Goal: Use online tool/utility: Utilize a website feature to perform a specific function

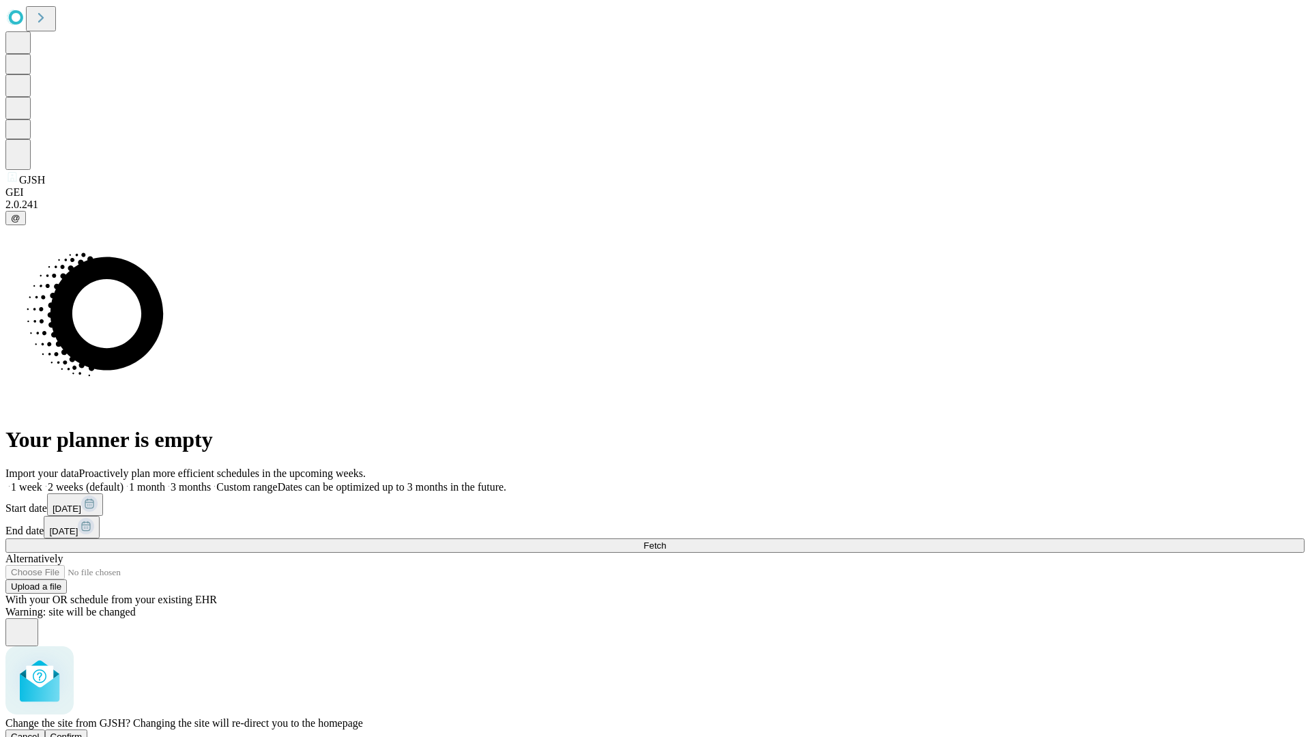
click at [83, 731] on span "Confirm" at bounding box center [66, 736] width 32 height 10
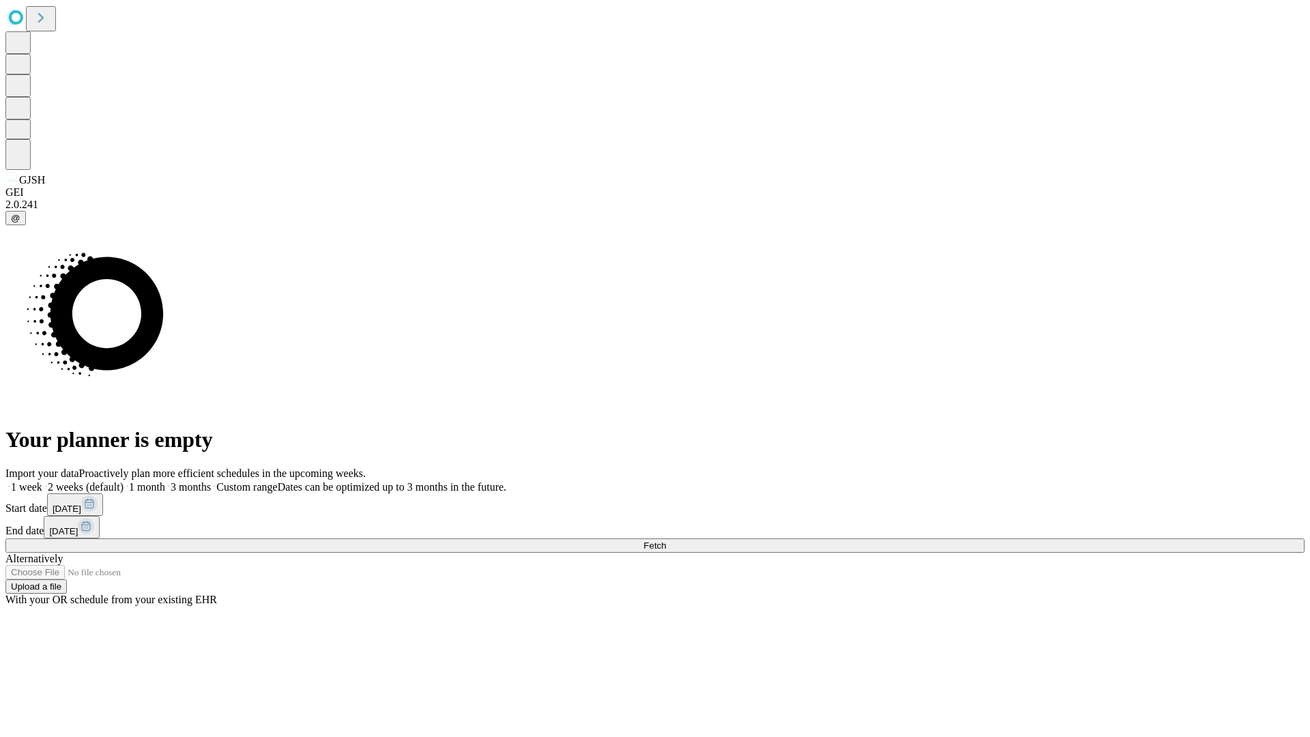
click at [165, 481] on label "1 month" at bounding box center [144, 487] width 42 height 12
click at [666, 540] on span "Fetch" at bounding box center [654, 545] width 23 height 10
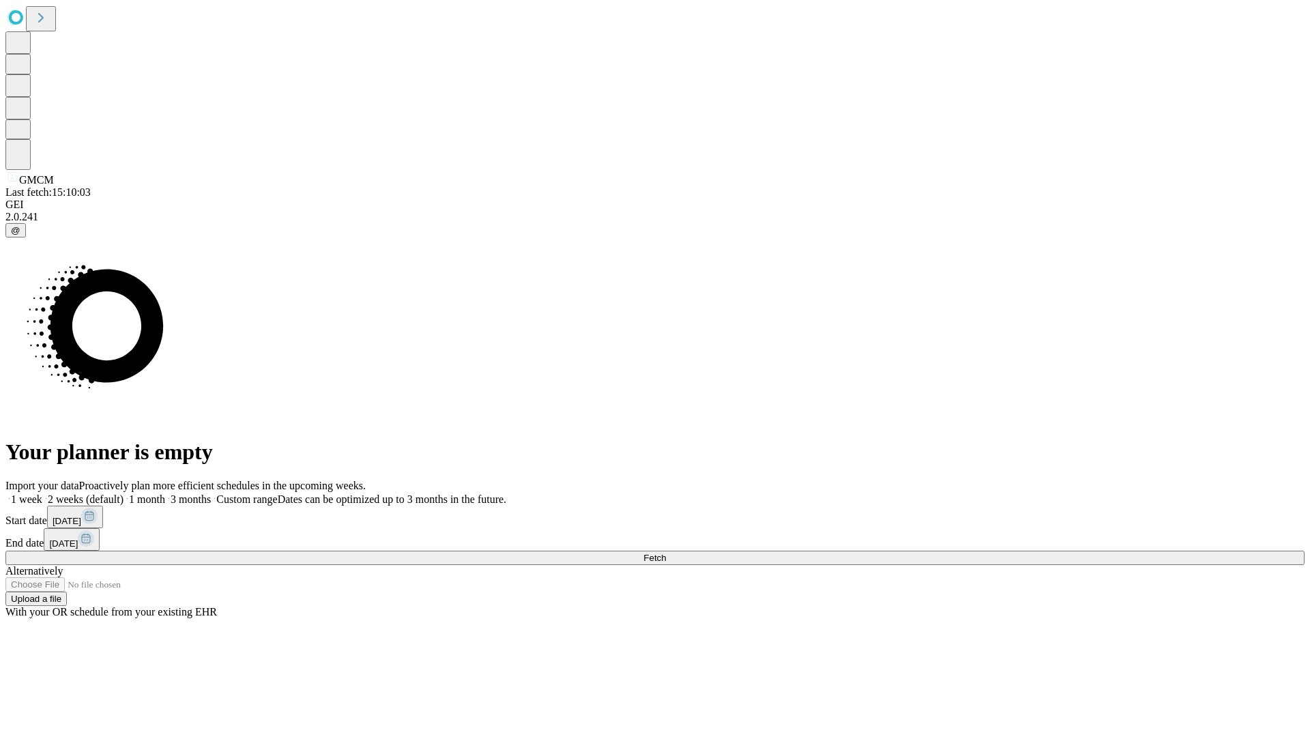
click at [165, 493] on label "1 month" at bounding box center [144, 499] width 42 height 12
click at [666, 553] on span "Fetch" at bounding box center [654, 558] width 23 height 10
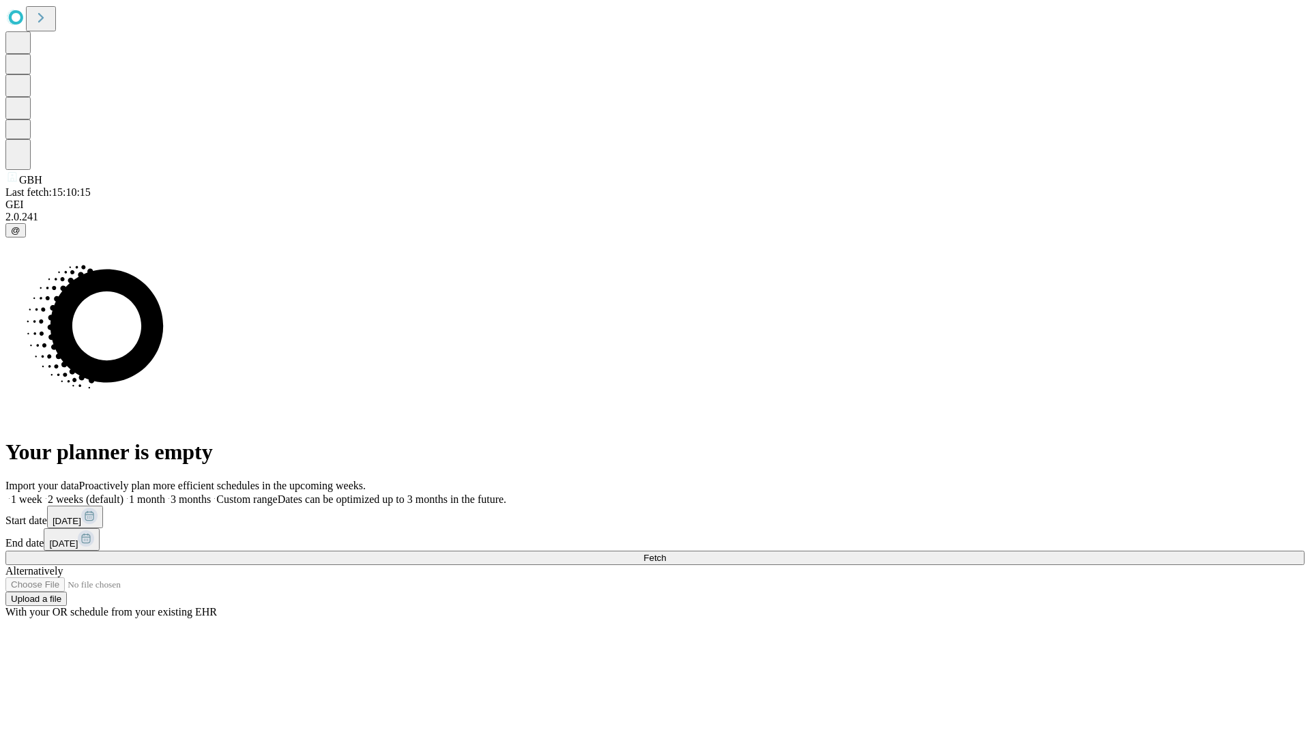
click at [165, 493] on label "1 month" at bounding box center [144, 499] width 42 height 12
click at [666, 553] on span "Fetch" at bounding box center [654, 558] width 23 height 10
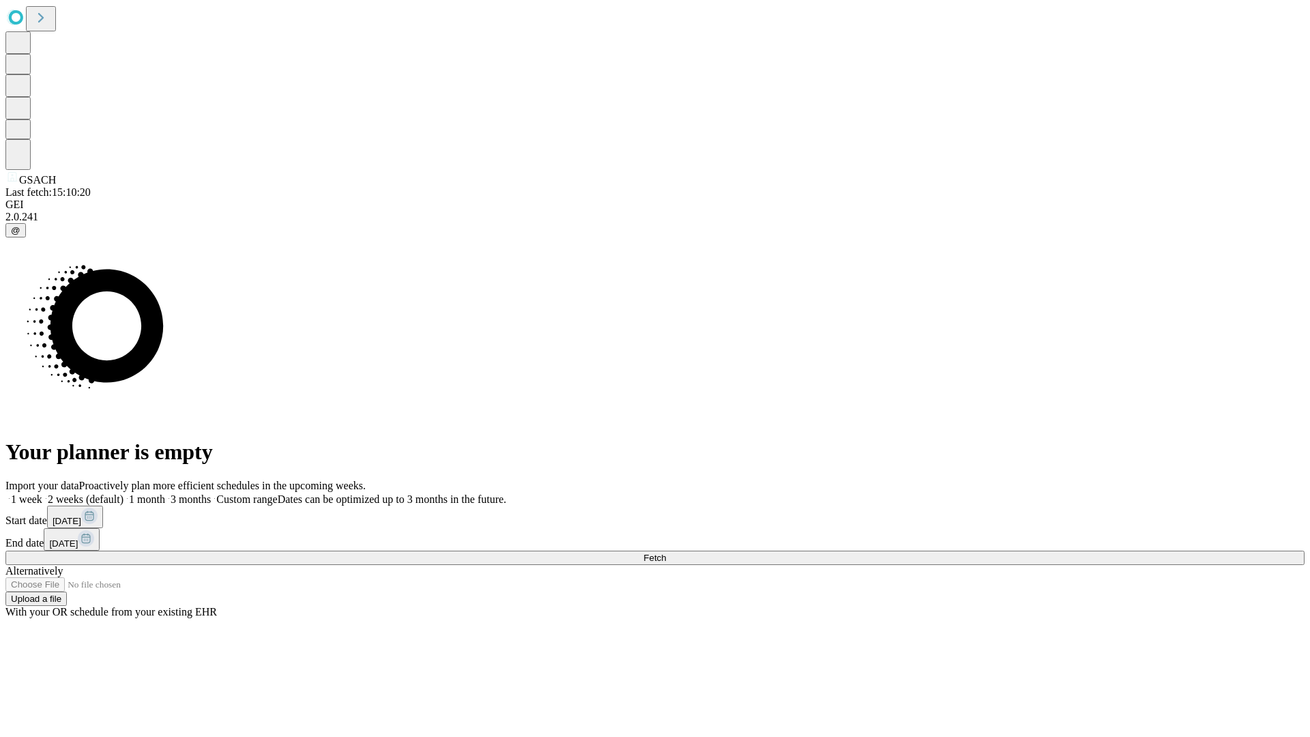
click at [165, 493] on label "1 month" at bounding box center [144, 499] width 42 height 12
click at [666, 553] on span "Fetch" at bounding box center [654, 558] width 23 height 10
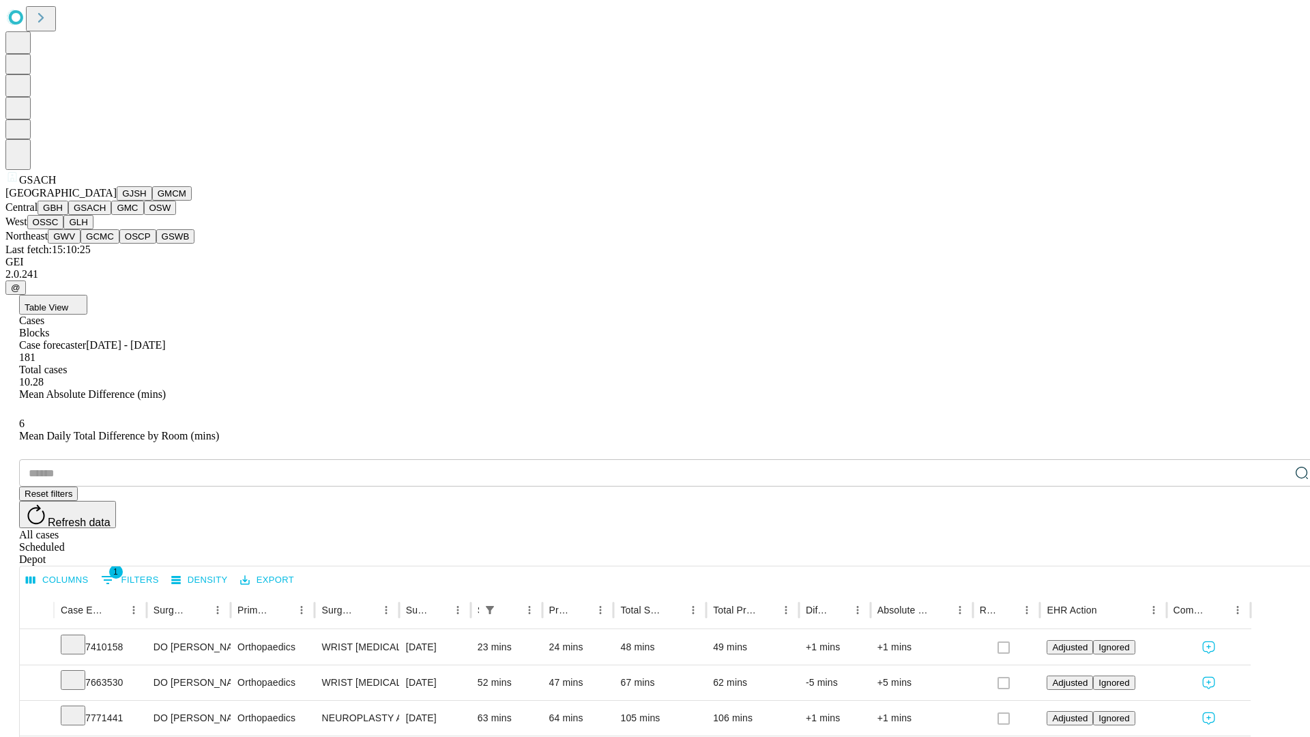
click at [111, 215] on button "GMC" at bounding box center [127, 208] width 32 height 14
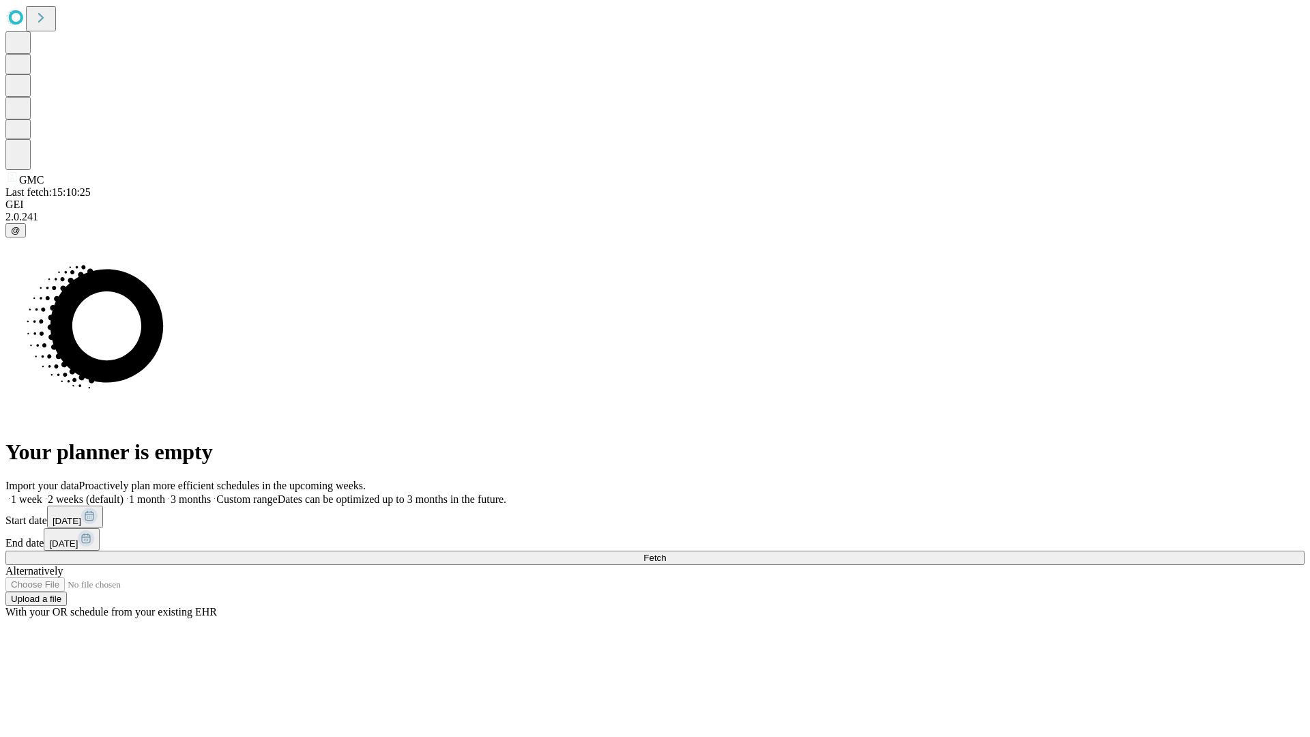
click at [666, 553] on span "Fetch" at bounding box center [654, 558] width 23 height 10
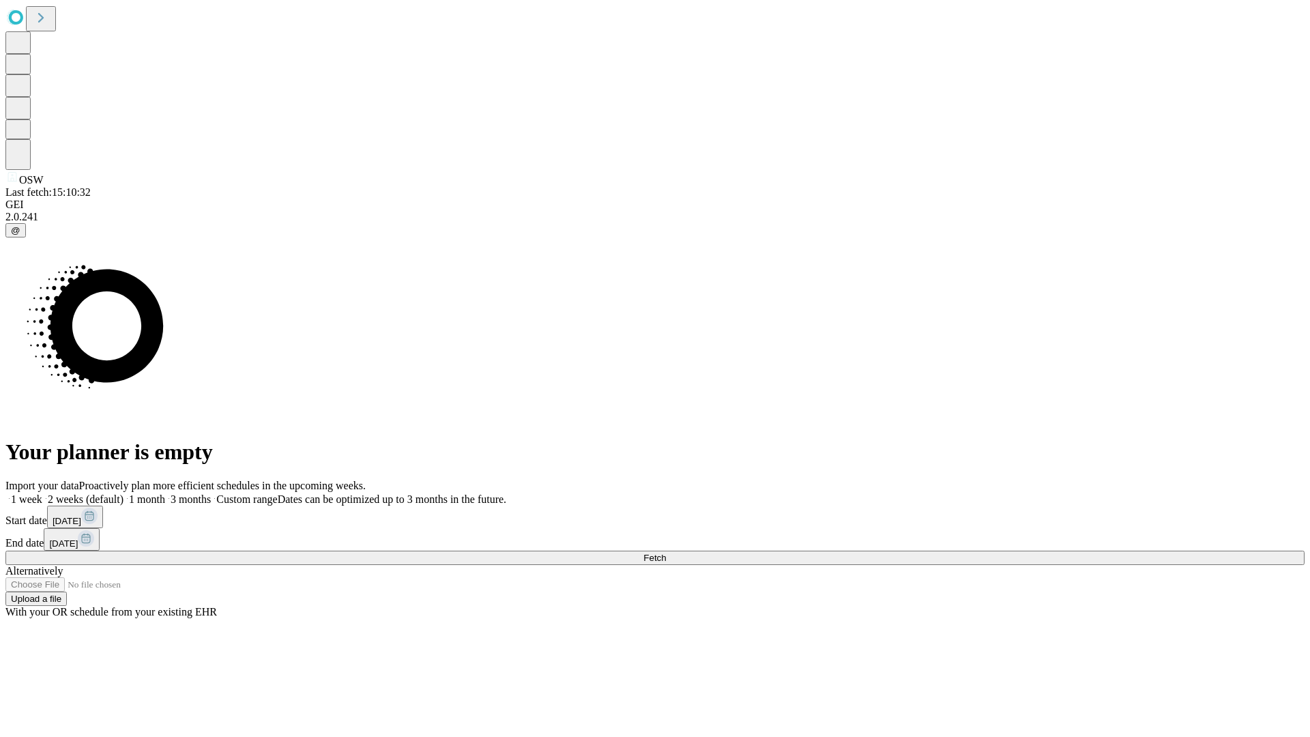
click at [165, 493] on label "1 month" at bounding box center [144, 499] width 42 height 12
click at [666, 553] on span "Fetch" at bounding box center [654, 558] width 23 height 10
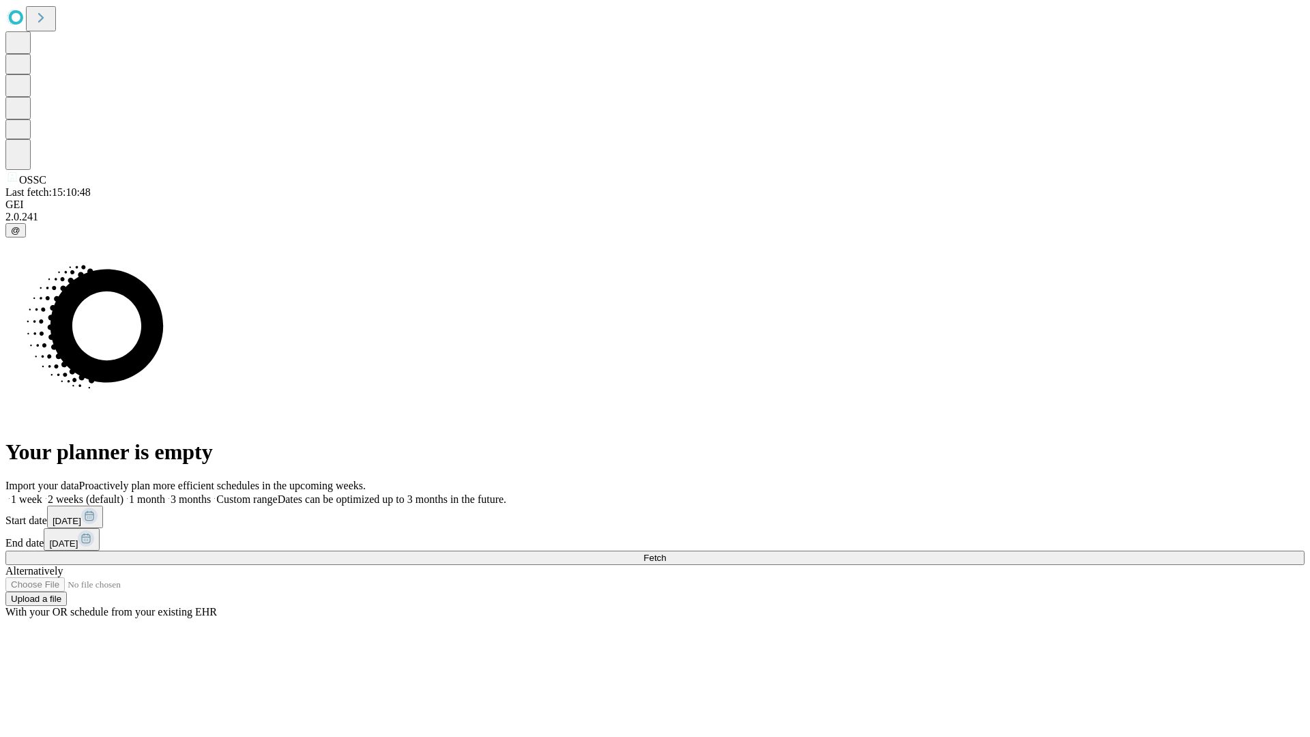
click at [165, 493] on label "1 month" at bounding box center [144, 499] width 42 height 12
click at [666, 553] on span "Fetch" at bounding box center [654, 558] width 23 height 10
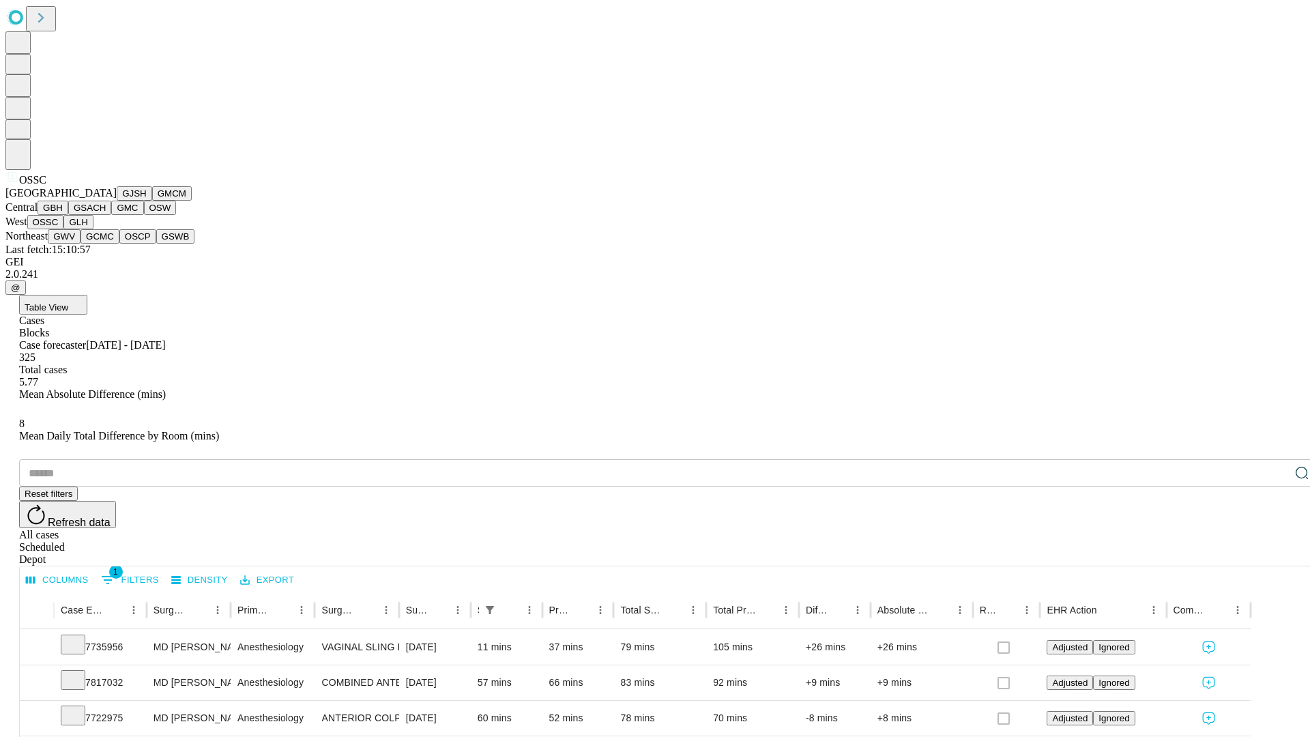
click at [93, 229] on button "GLH" at bounding box center [77, 222] width 29 height 14
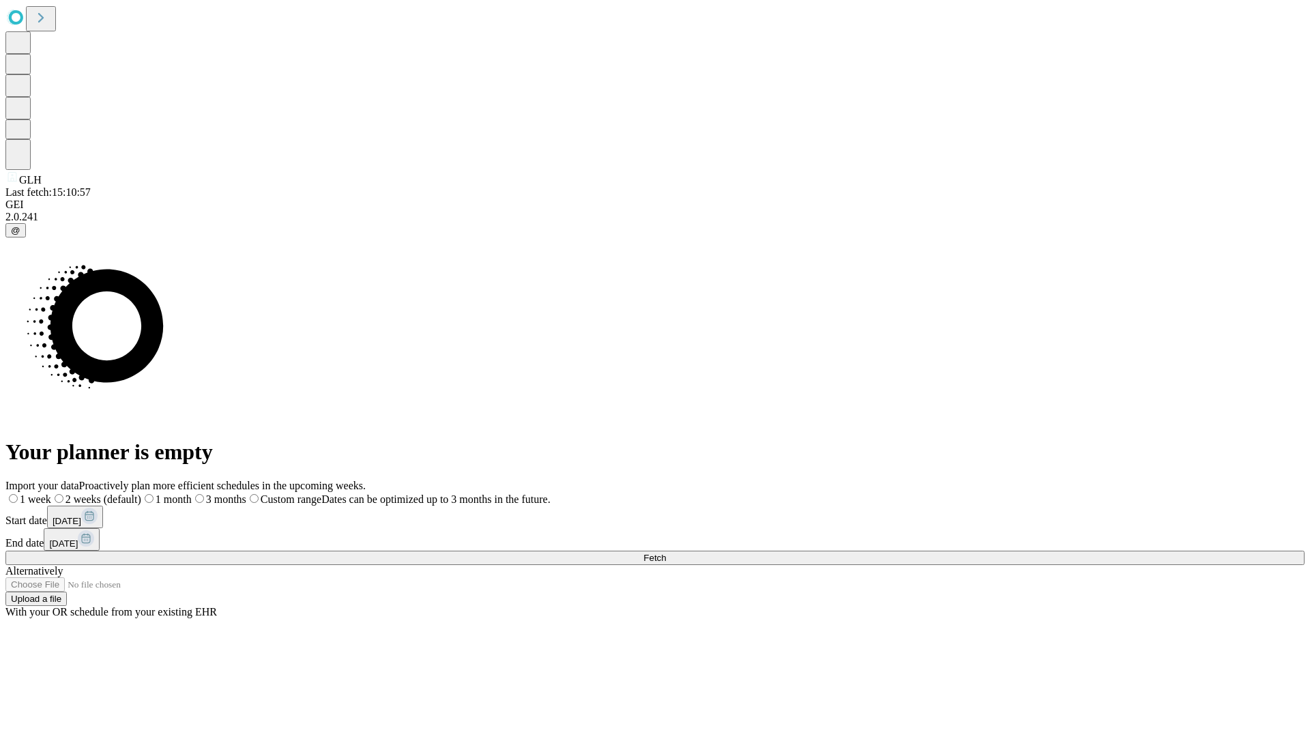
click at [192, 493] on label "1 month" at bounding box center [166, 499] width 50 height 12
click at [666, 553] on span "Fetch" at bounding box center [654, 558] width 23 height 10
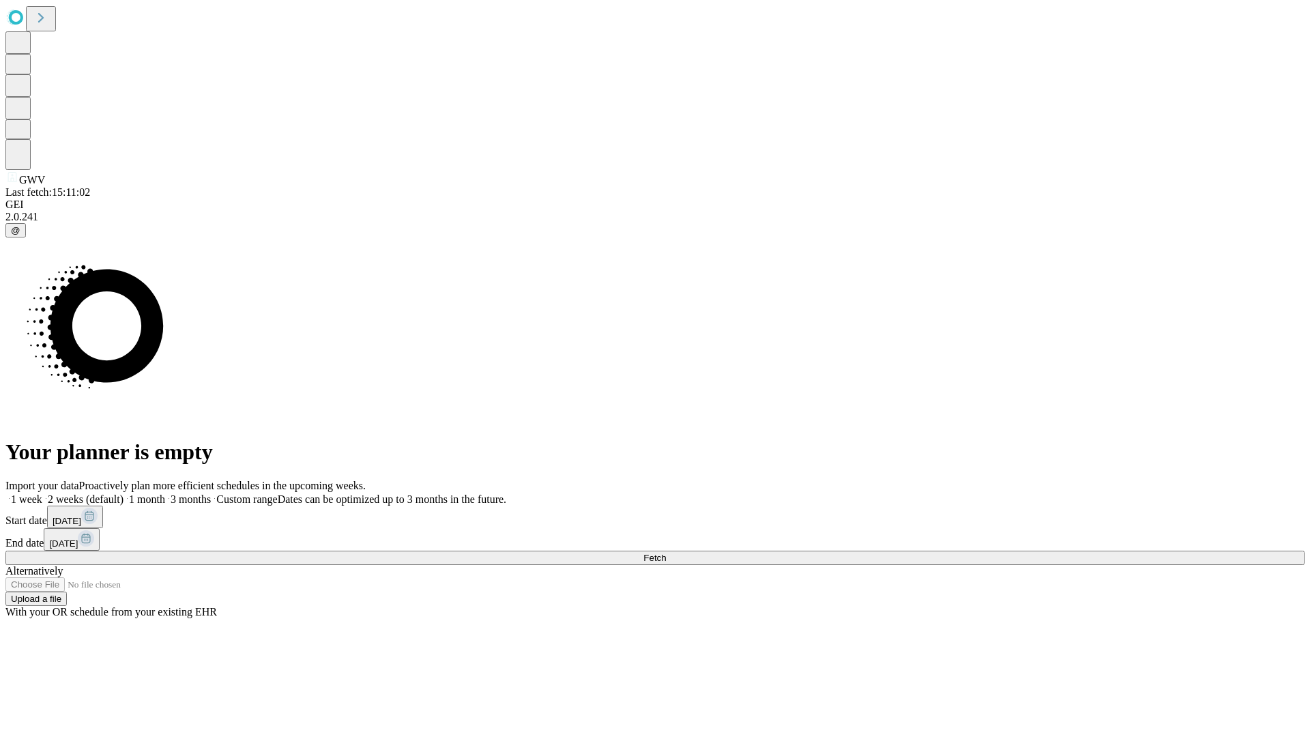
click at [165, 493] on label "1 month" at bounding box center [144, 499] width 42 height 12
click at [666, 553] on span "Fetch" at bounding box center [654, 558] width 23 height 10
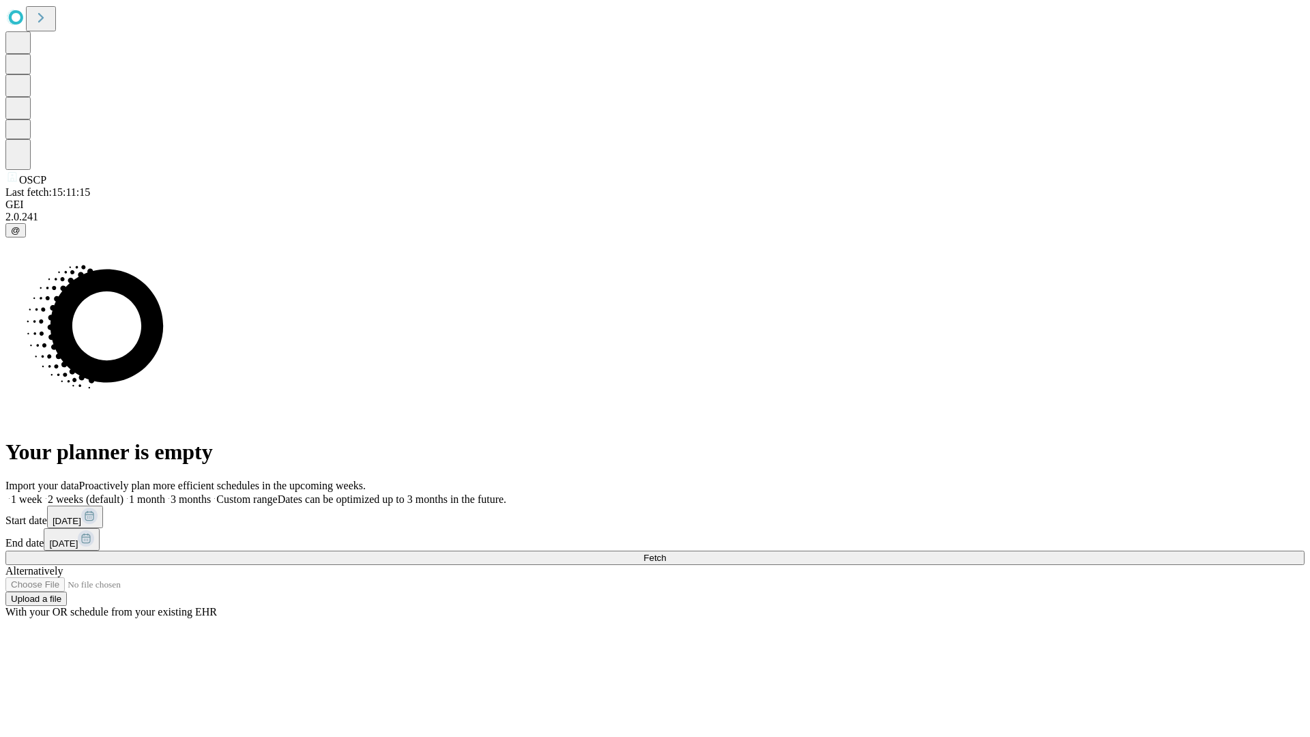
click at [165, 493] on label "1 month" at bounding box center [144, 499] width 42 height 12
click at [666, 553] on span "Fetch" at bounding box center [654, 558] width 23 height 10
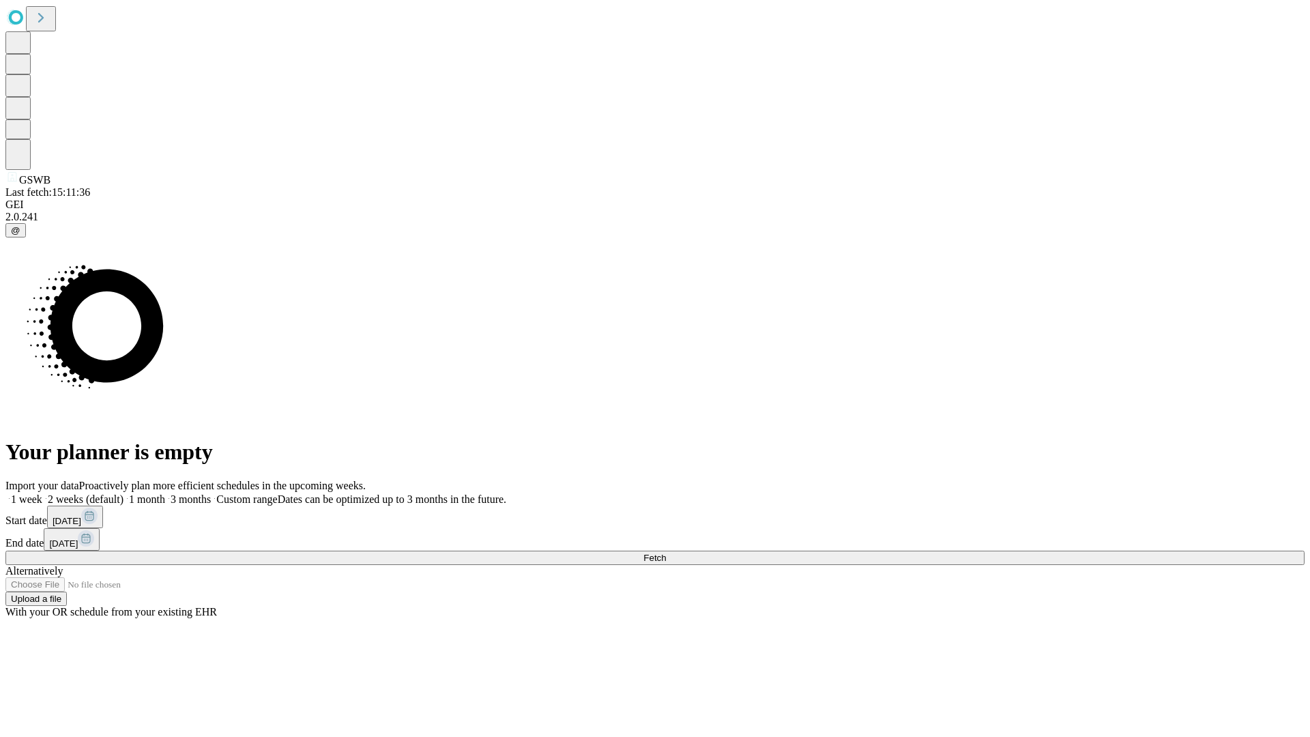
click at [165, 493] on label "1 month" at bounding box center [144, 499] width 42 height 12
click at [666, 553] on span "Fetch" at bounding box center [654, 558] width 23 height 10
